Goal: Check status: Check status

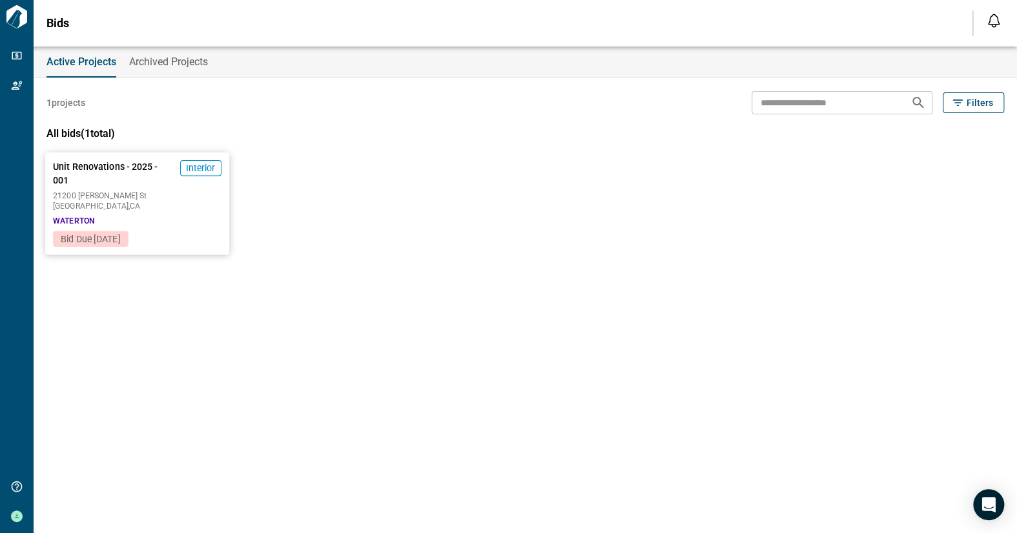
click at [160, 203] on span "[GEOGRAPHIC_DATA] , [GEOGRAPHIC_DATA]" at bounding box center [137, 206] width 168 height 8
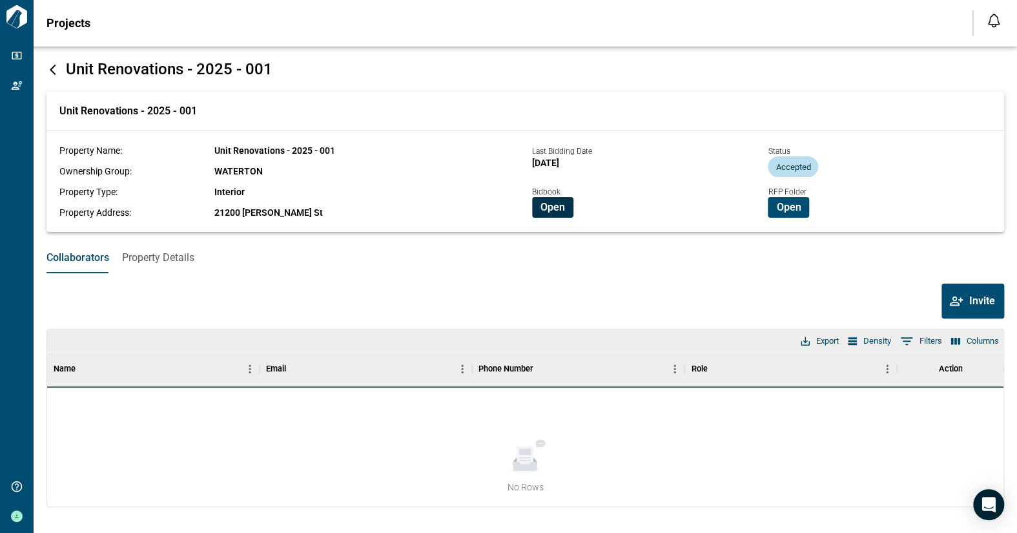
click at [557, 209] on span "Open" at bounding box center [552, 207] width 25 height 13
